Goal: Task Accomplishment & Management: Use online tool/utility

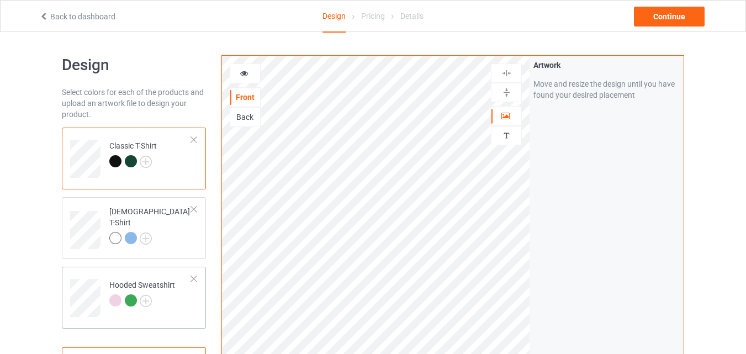
click at [143, 293] on div "Hooded Sweatshirt" at bounding box center [142, 292] width 66 height 27
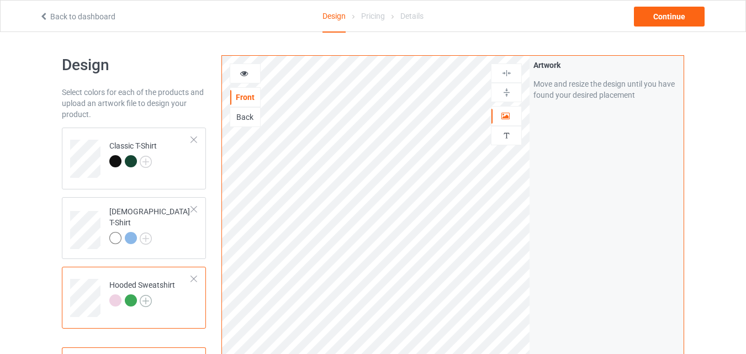
click at [145, 299] on img at bounding box center [146, 301] width 12 height 12
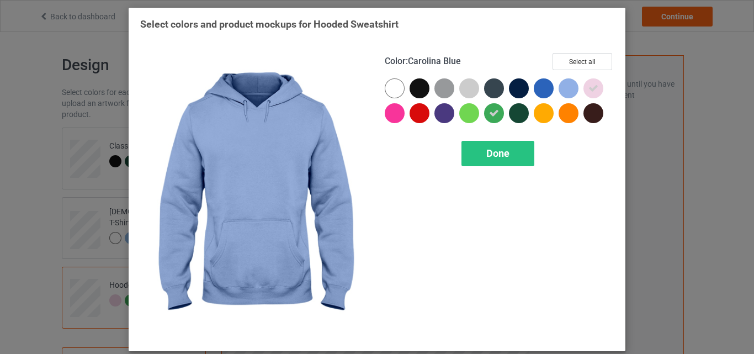
click at [568, 88] on div at bounding box center [569, 88] width 20 height 20
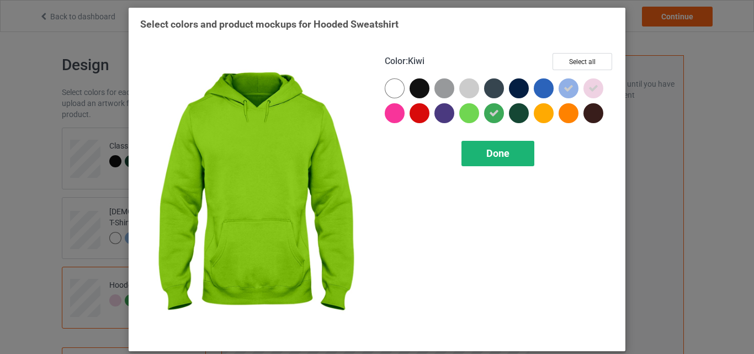
click at [490, 149] on span "Done" at bounding box center [498, 153] width 23 height 12
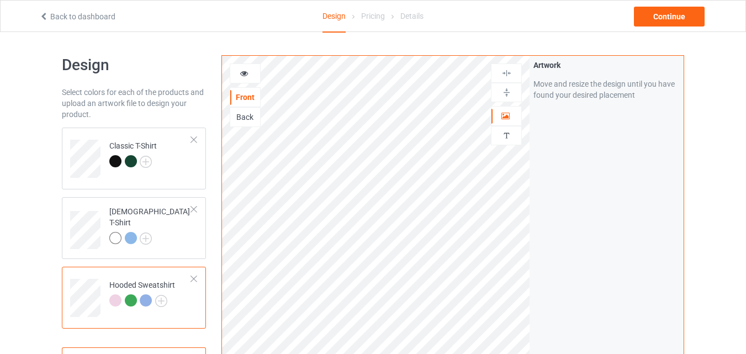
click at [145, 298] on div at bounding box center [146, 300] width 12 height 12
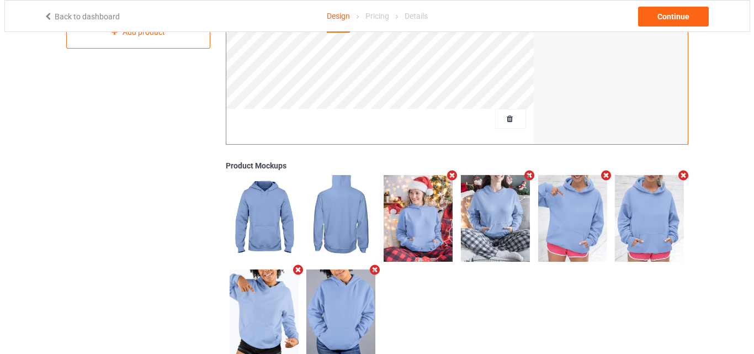
scroll to position [361, 0]
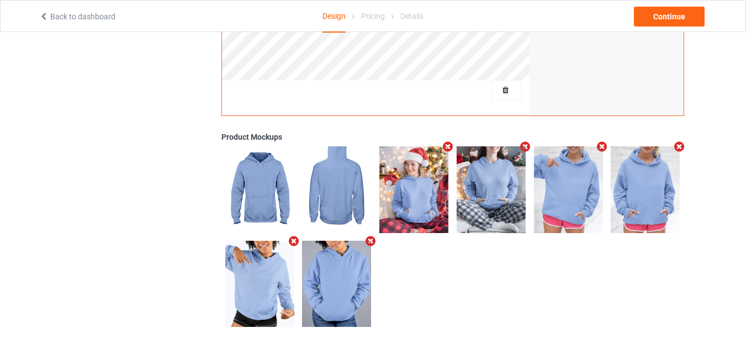
click at [450, 144] on icon "Remove mockup" at bounding box center [448, 147] width 14 height 12
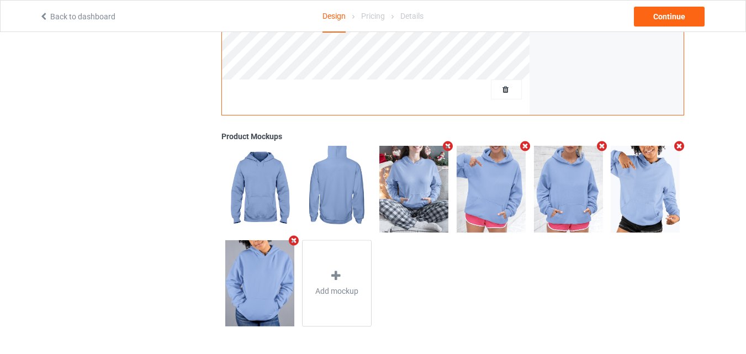
click at [450, 144] on icon "Remove mockup" at bounding box center [448, 146] width 14 height 12
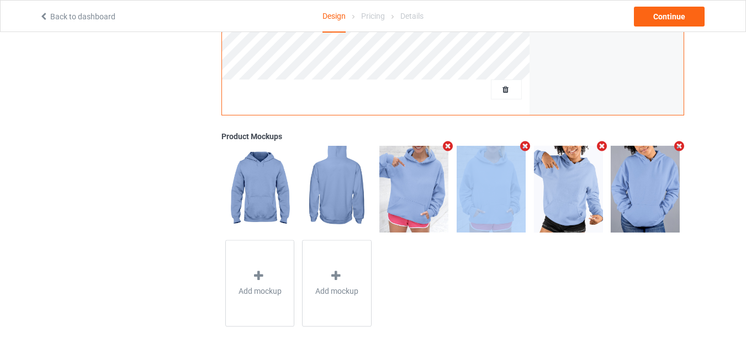
click at [450, 144] on icon "Remove mockup" at bounding box center [448, 146] width 14 height 12
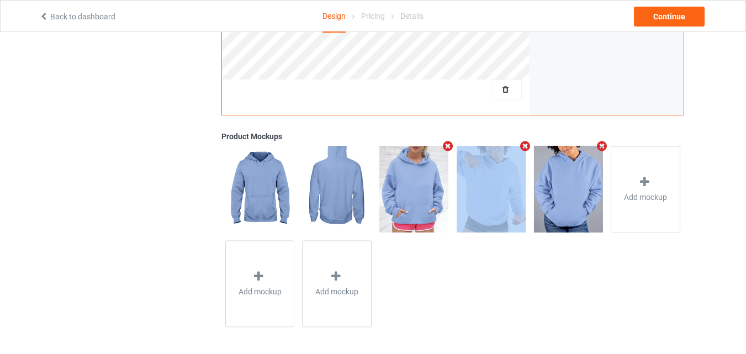
click at [450, 144] on icon "Remove mockup" at bounding box center [448, 146] width 14 height 12
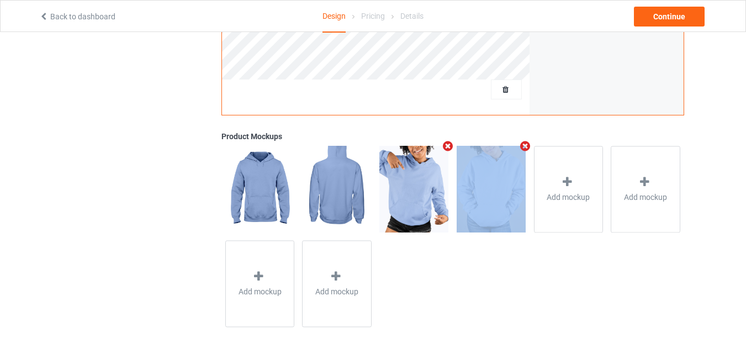
click at [450, 144] on icon "Remove mockup" at bounding box center [448, 146] width 14 height 12
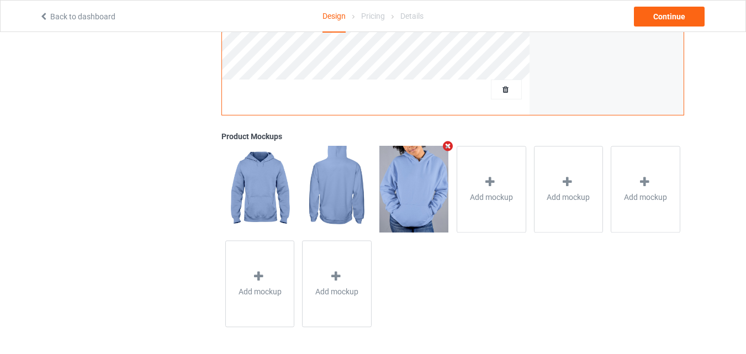
click at [450, 144] on icon "Remove mockup" at bounding box center [448, 146] width 14 height 12
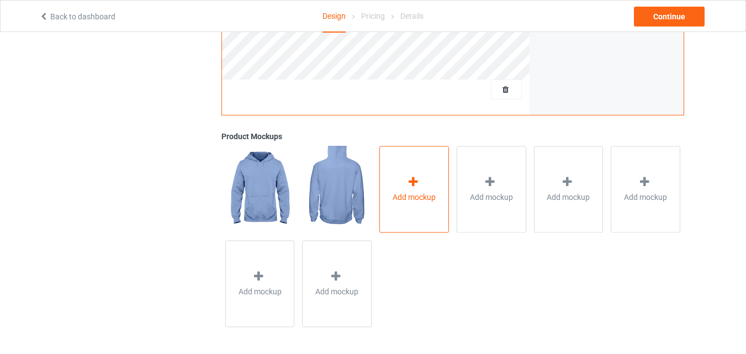
click at [400, 178] on div "Add mockup" at bounding box center [414, 189] width 70 height 87
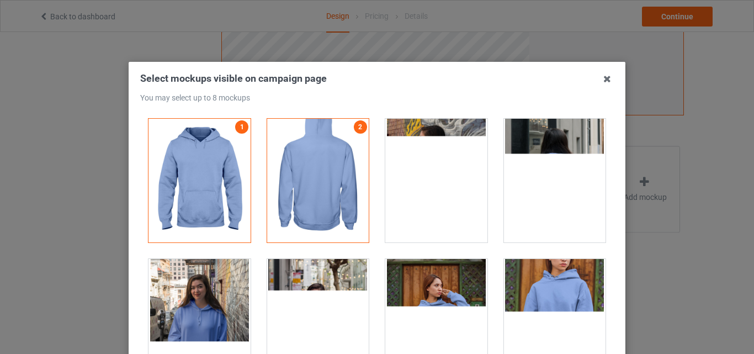
scroll to position [110, 0]
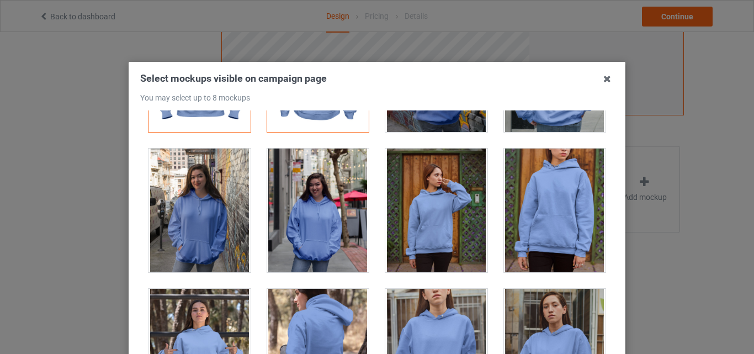
click at [308, 201] on div at bounding box center [318, 211] width 102 height 124
click at [175, 206] on div at bounding box center [200, 211] width 102 height 124
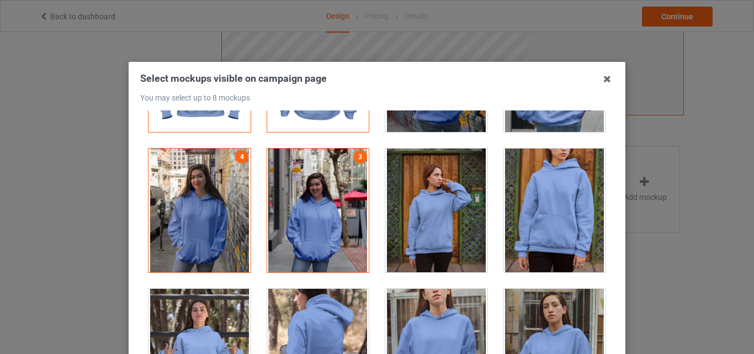
scroll to position [221, 0]
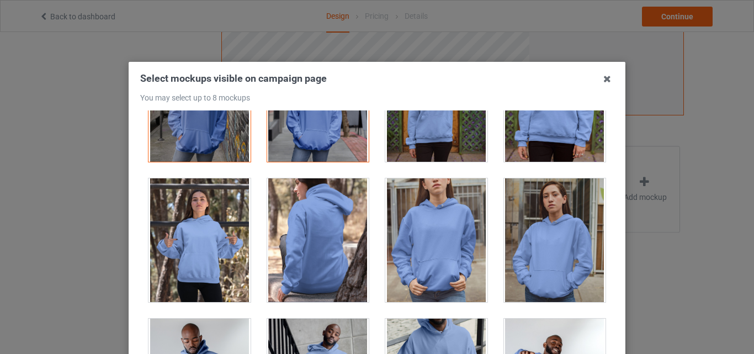
click at [444, 233] on div at bounding box center [436, 240] width 102 height 124
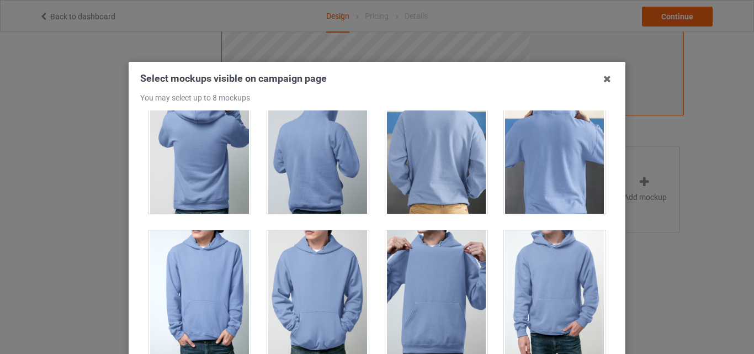
scroll to position [1767, 0]
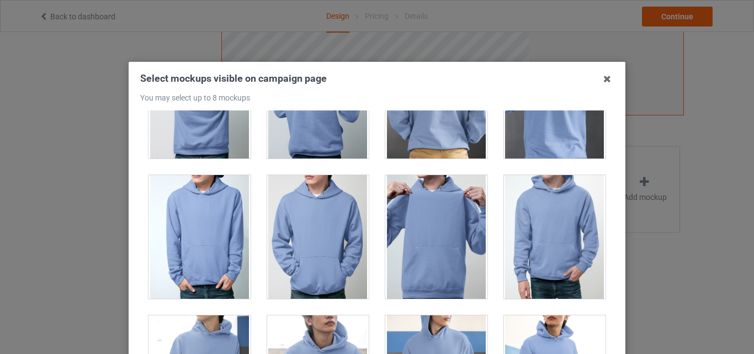
click at [320, 227] on div at bounding box center [318, 237] width 102 height 124
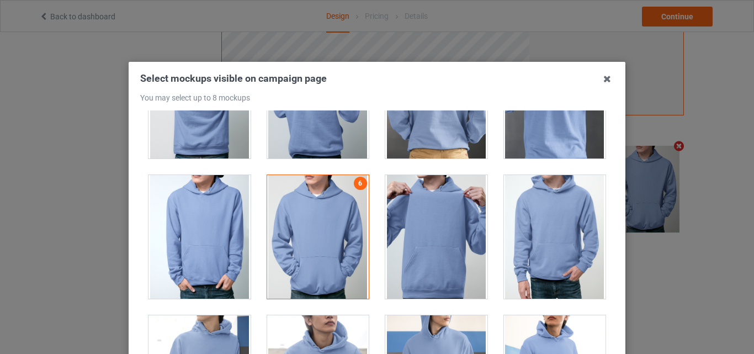
click at [550, 256] on div at bounding box center [555, 237] width 102 height 124
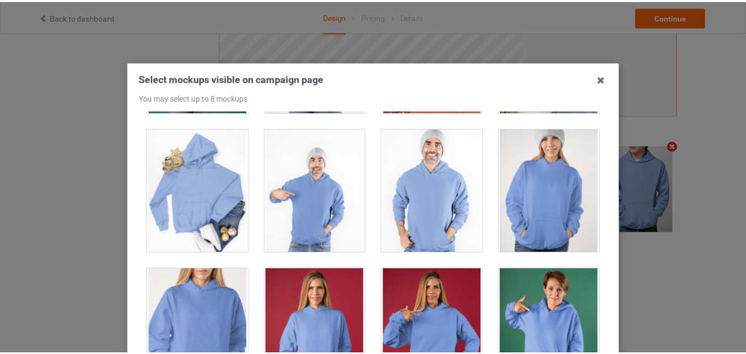
scroll to position [152, 0]
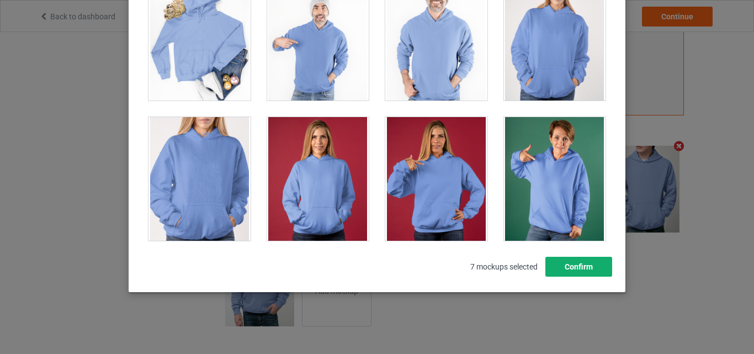
click at [599, 268] on button "Confirm" at bounding box center [579, 267] width 67 height 20
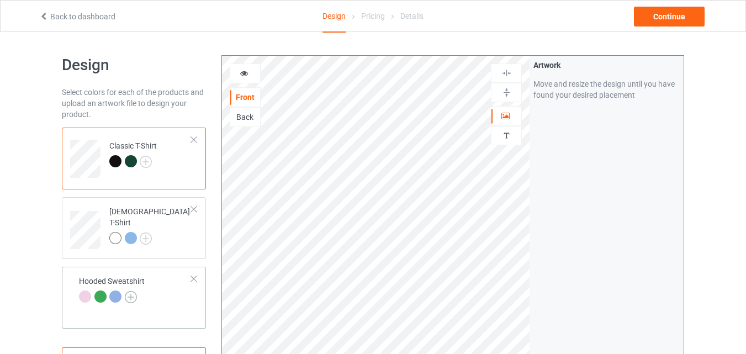
click at [133, 298] on img at bounding box center [131, 297] width 12 height 12
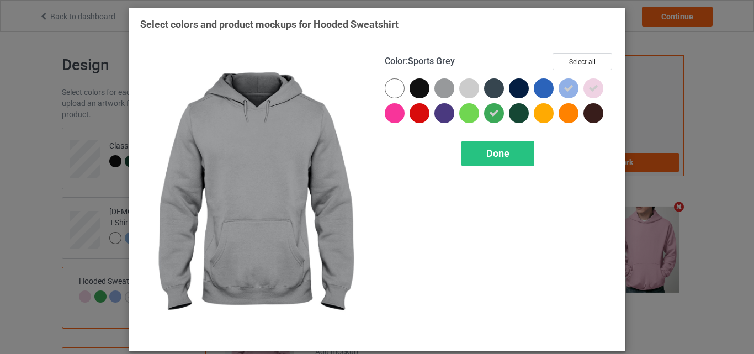
click at [438, 88] on div at bounding box center [445, 88] width 20 height 20
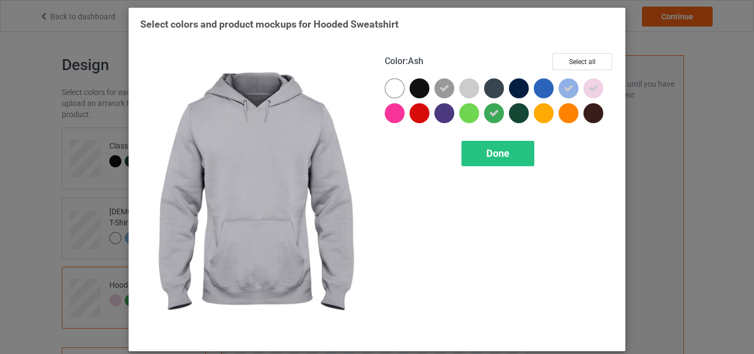
click at [466, 86] on div at bounding box center [469, 88] width 20 height 20
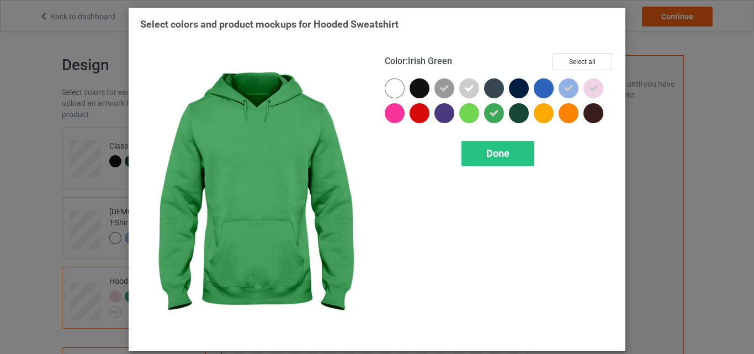
click at [489, 117] on icon at bounding box center [494, 113] width 10 height 10
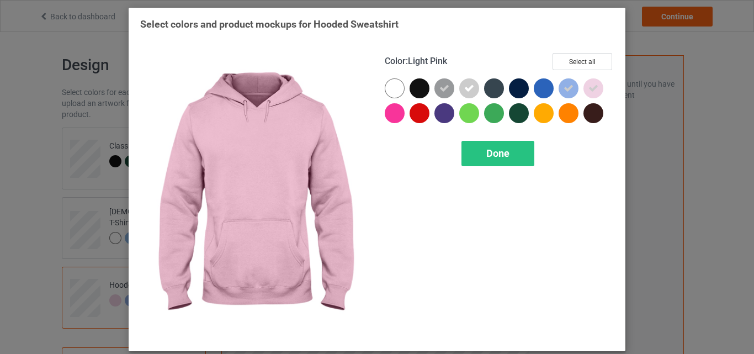
click at [591, 88] on icon at bounding box center [594, 88] width 10 height 10
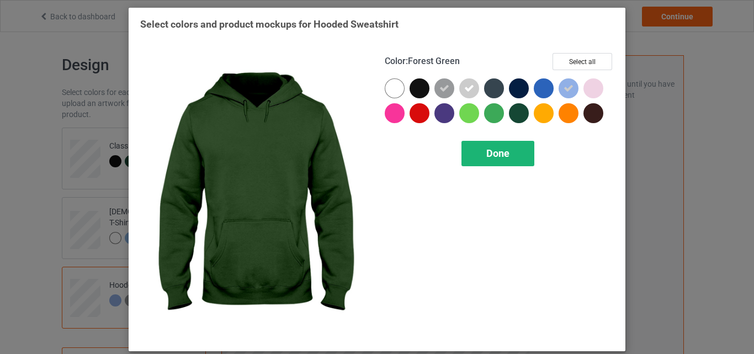
click at [502, 157] on span "Done" at bounding box center [498, 153] width 23 height 12
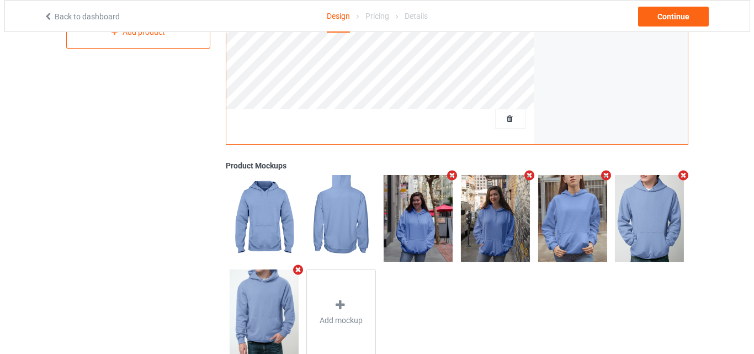
scroll to position [361, 0]
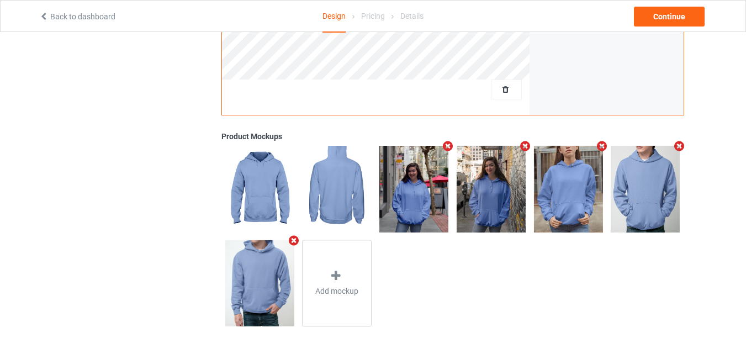
click at [447, 145] on icon "Remove mockup" at bounding box center [448, 146] width 14 height 12
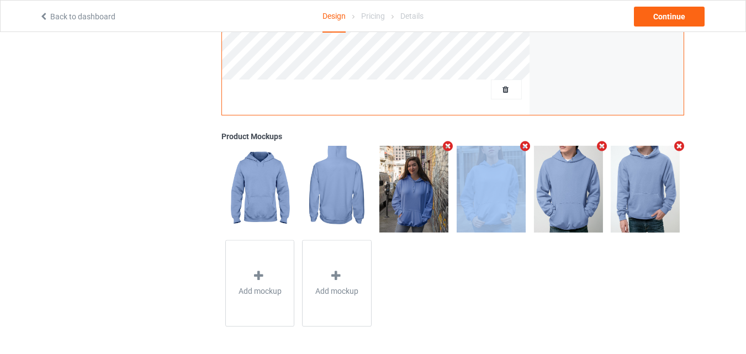
click at [447, 145] on icon "Remove mockup" at bounding box center [448, 146] width 14 height 12
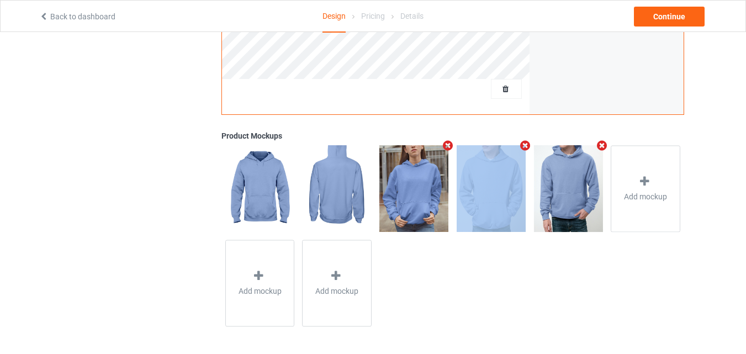
click at [447, 145] on icon "Remove mockup" at bounding box center [448, 146] width 14 height 12
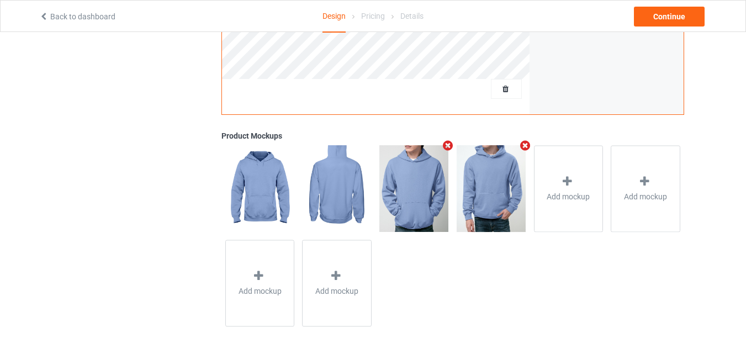
click at [449, 146] on icon "Remove mockup" at bounding box center [448, 146] width 14 height 12
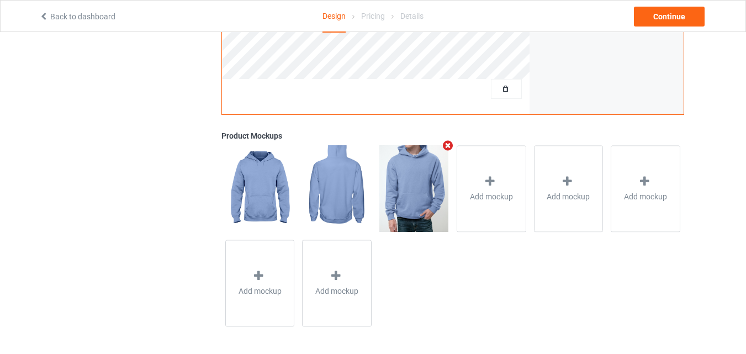
click at [449, 146] on icon "Remove mockup" at bounding box center [448, 146] width 14 height 12
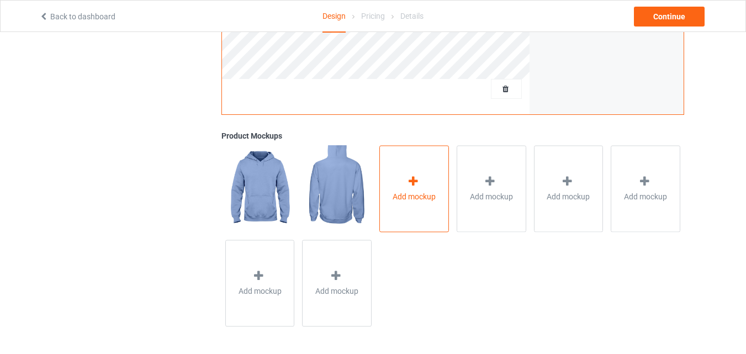
click at [414, 184] on icon at bounding box center [413, 182] width 14 height 12
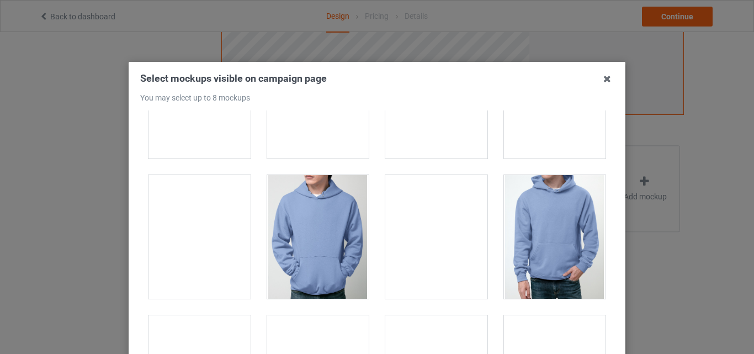
scroll to position [1878, 0]
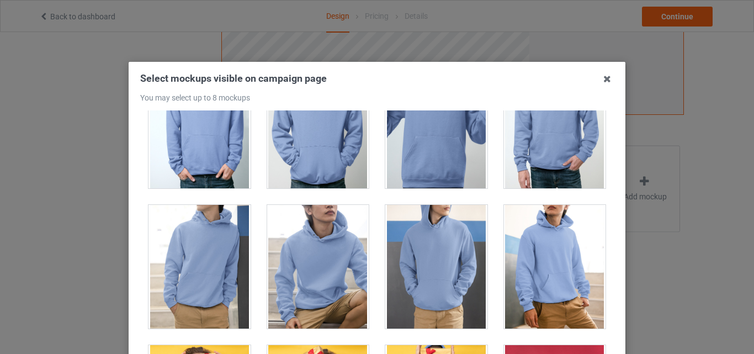
click at [199, 248] on div at bounding box center [200, 267] width 102 height 124
click at [441, 245] on div at bounding box center [436, 267] width 102 height 124
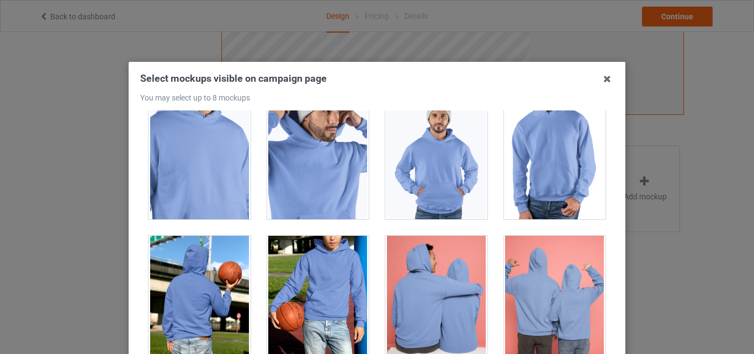
scroll to position [3645, 0]
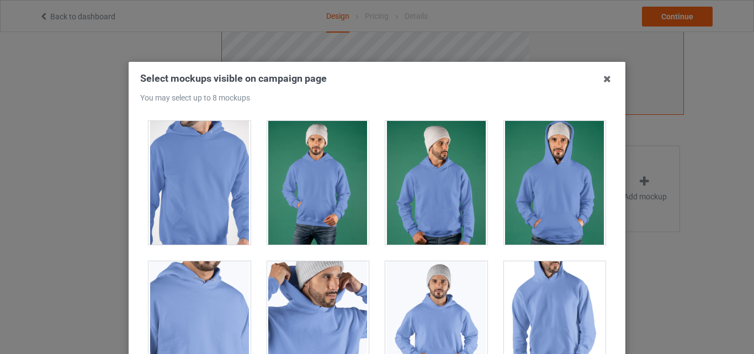
click at [183, 182] on div at bounding box center [200, 183] width 102 height 124
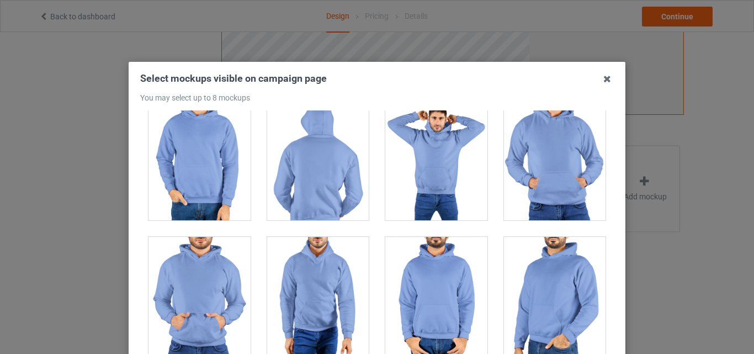
scroll to position [5688, 0]
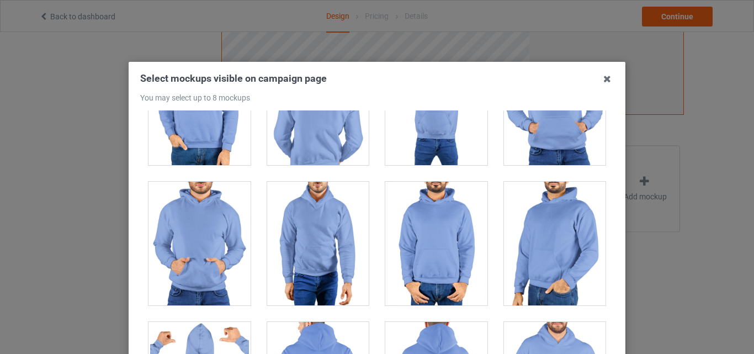
click at [159, 197] on div at bounding box center [200, 244] width 102 height 124
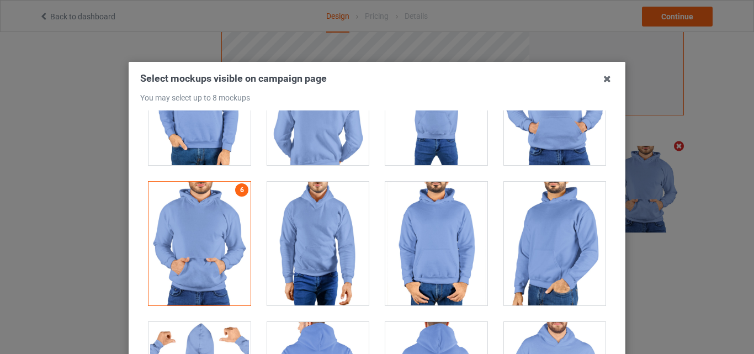
click at [551, 218] on div at bounding box center [555, 244] width 102 height 124
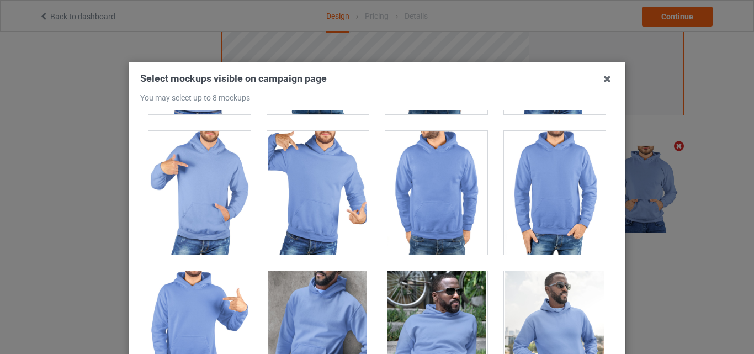
scroll to position [5964, 0]
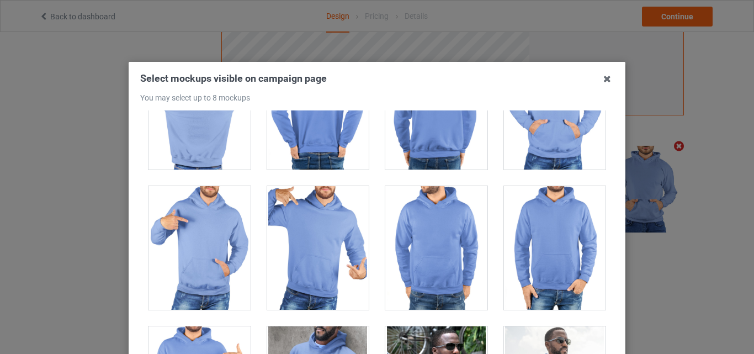
click at [314, 232] on div at bounding box center [318, 248] width 102 height 124
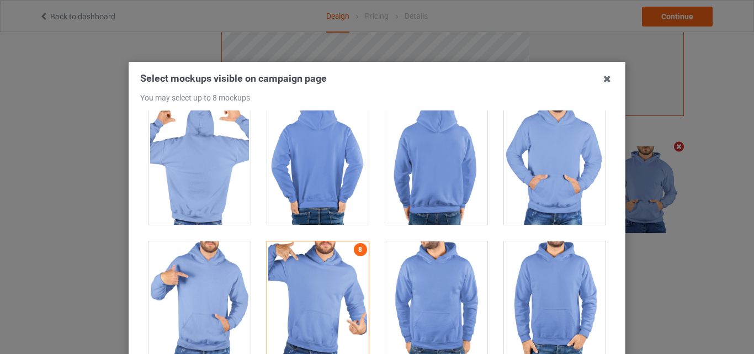
scroll to position [5633, 0]
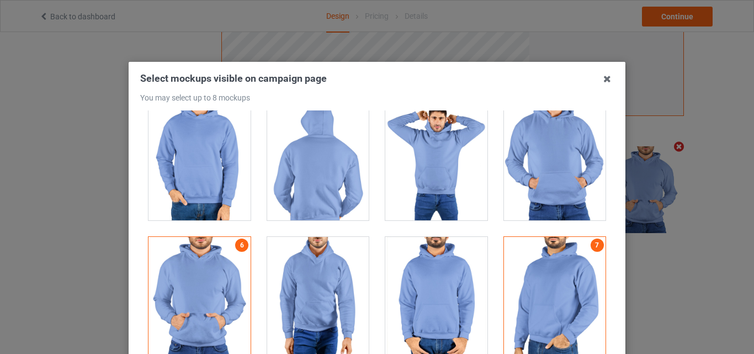
click at [585, 266] on div at bounding box center [555, 299] width 102 height 124
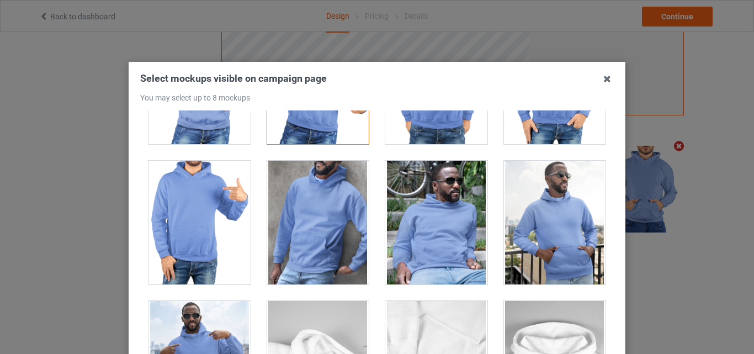
scroll to position [6074, 0]
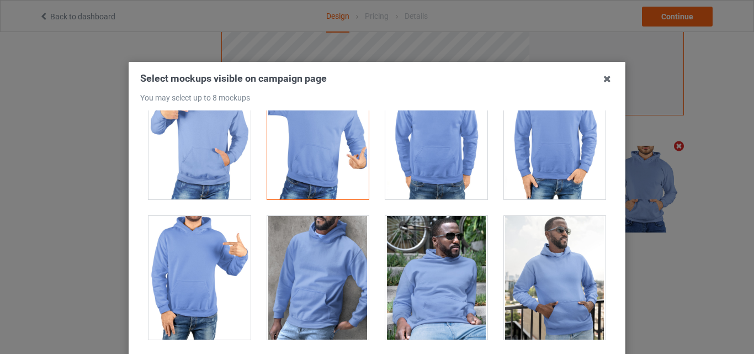
click at [171, 243] on div at bounding box center [200, 278] width 102 height 124
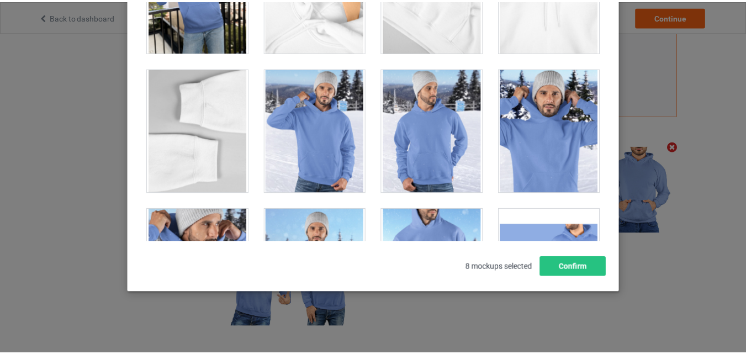
scroll to position [6627, 0]
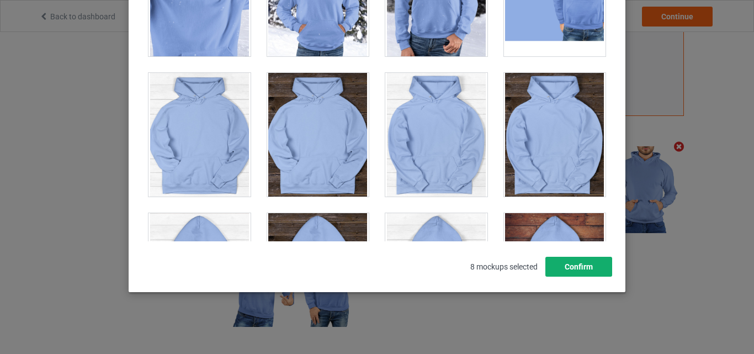
click at [589, 261] on button "Confirm" at bounding box center [579, 267] width 67 height 20
